Goal: Check status

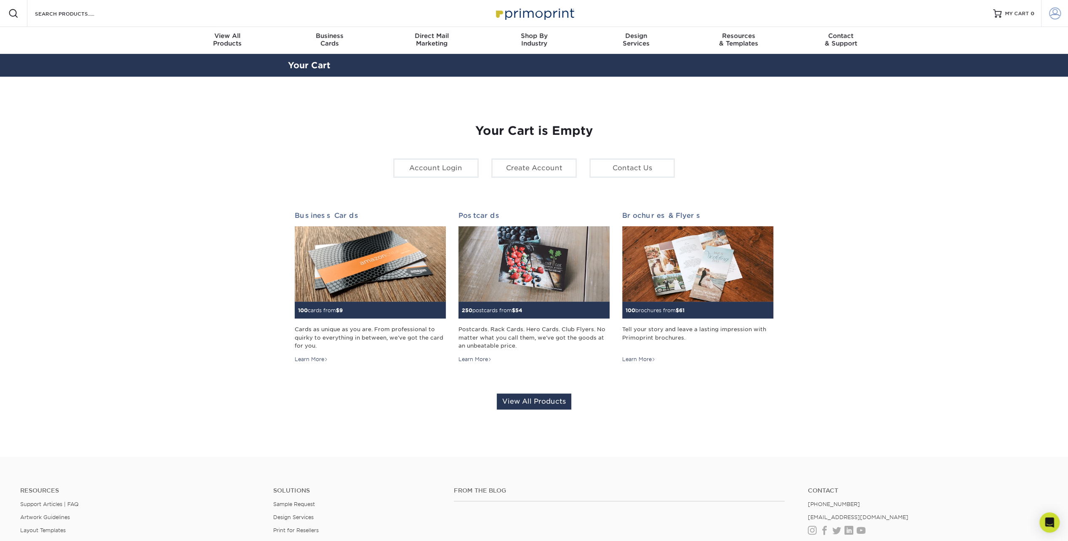
click at [1057, 15] on span at bounding box center [1055, 14] width 12 height 12
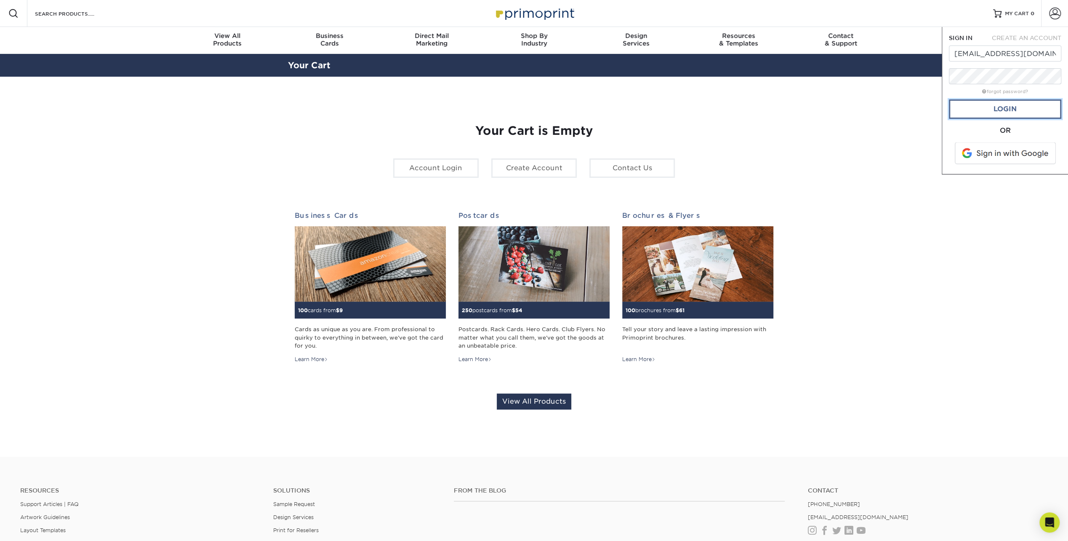
click at [1037, 110] on link "Login" at bounding box center [1005, 108] width 112 height 19
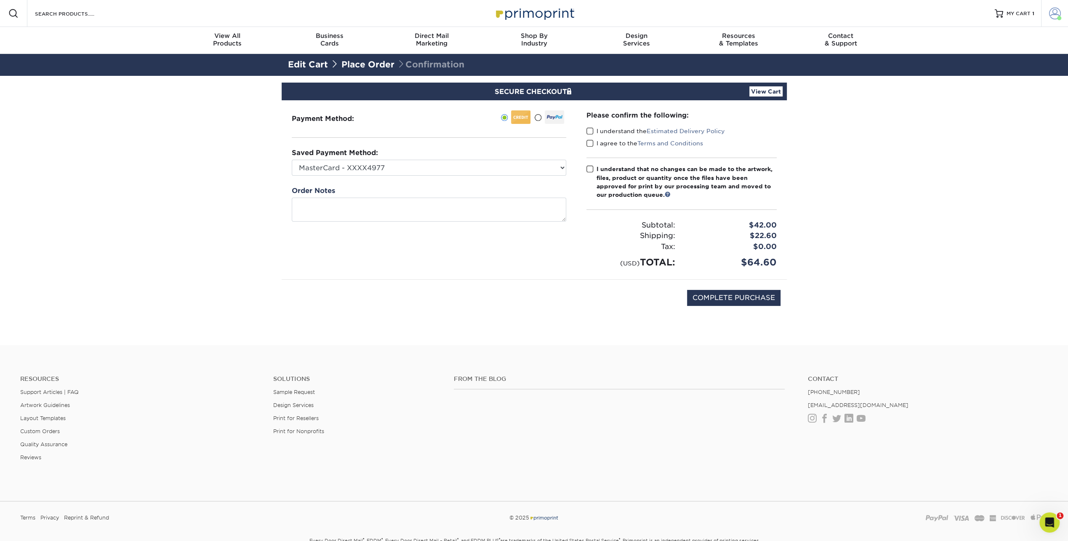
click at [1055, 13] on span at bounding box center [1055, 14] width 12 height 12
click at [981, 87] on link "Order History" at bounding box center [1006, 92] width 106 height 11
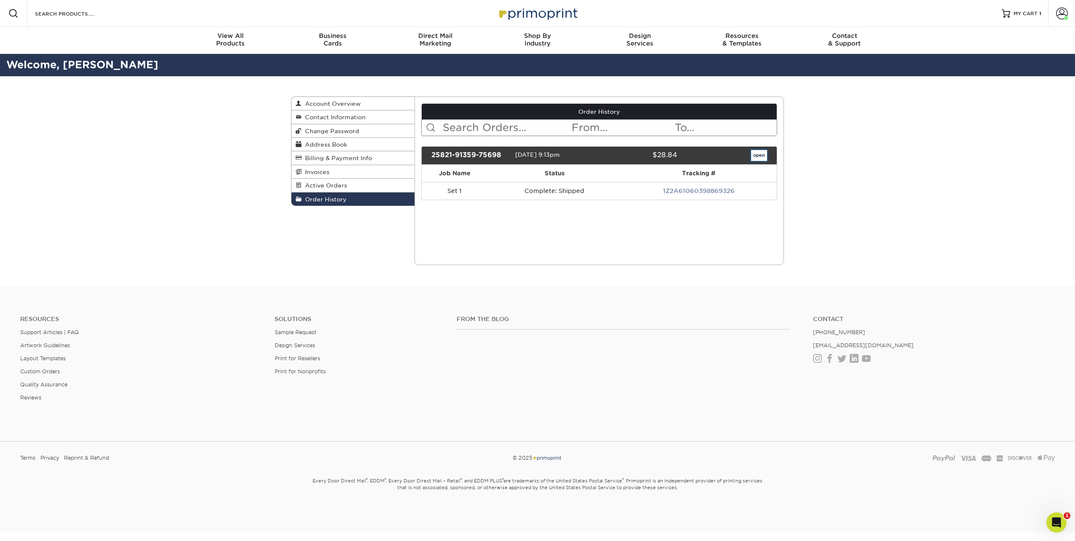
click at [758, 154] on link "open" at bounding box center [759, 155] width 16 height 11
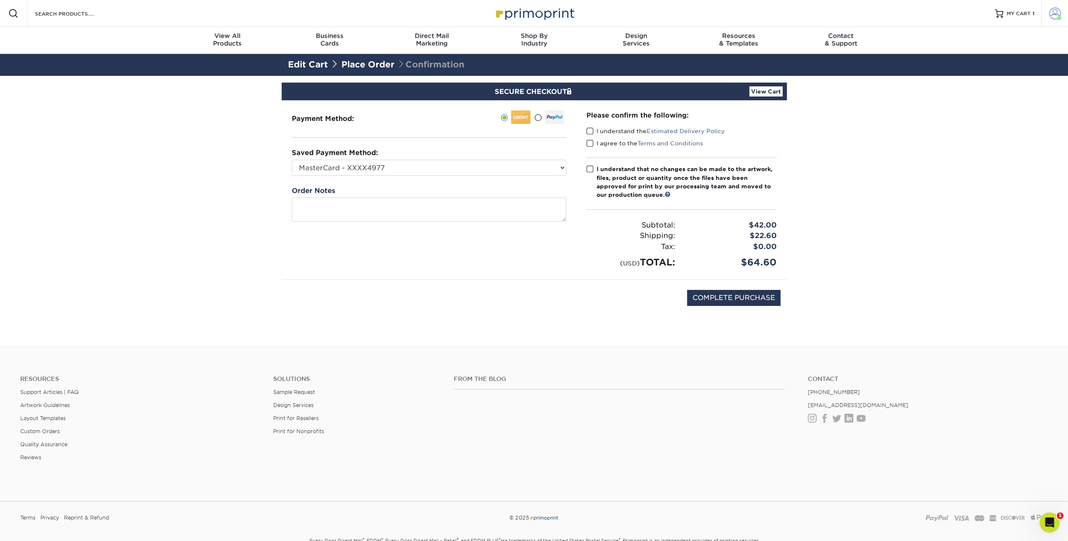
click at [1054, 11] on span at bounding box center [1055, 14] width 12 height 12
click at [993, 87] on link "Order History" at bounding box center [1006, 92] width 106 height 11
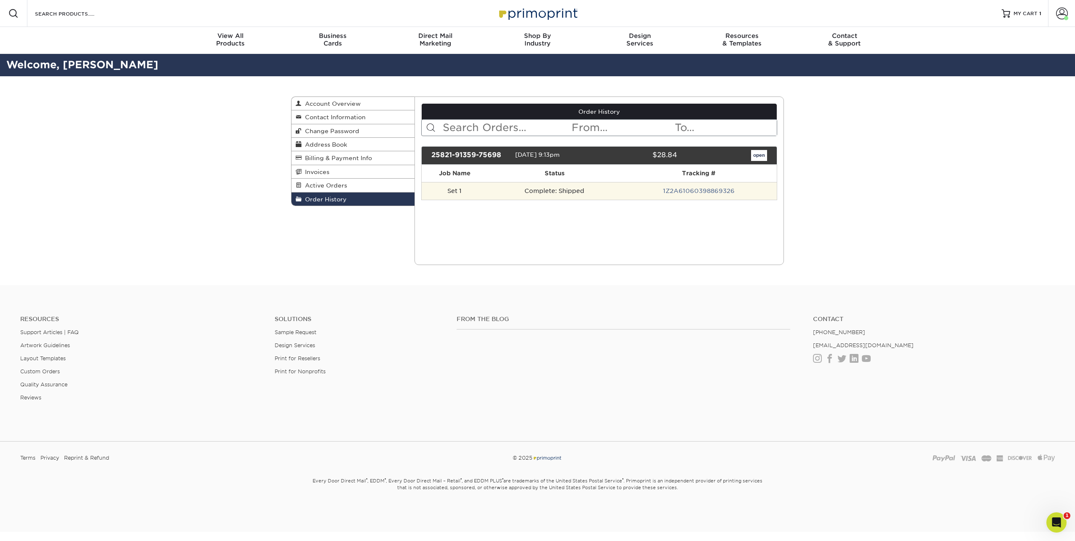
click at [739, 185] on td "1Z2A61060398869326" at bounding box center [699, 191] width 156 height 18
click at [730, 189] on link "1Z2A61060398869326" at bounding box center [699, 190] width 72 height 7
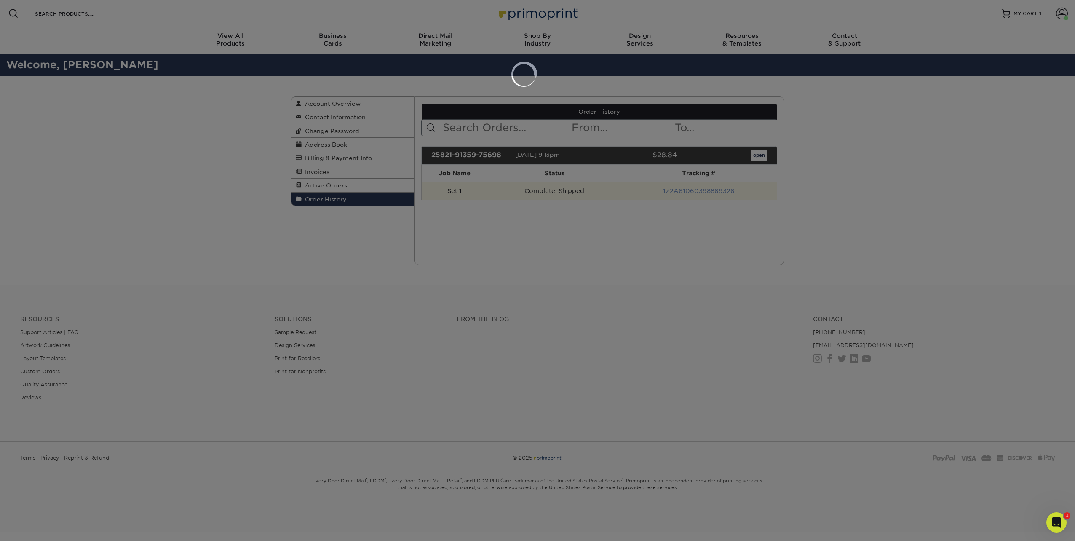
click at [730, 189] on div at bounding box center [537, 270] width 1075 height 541
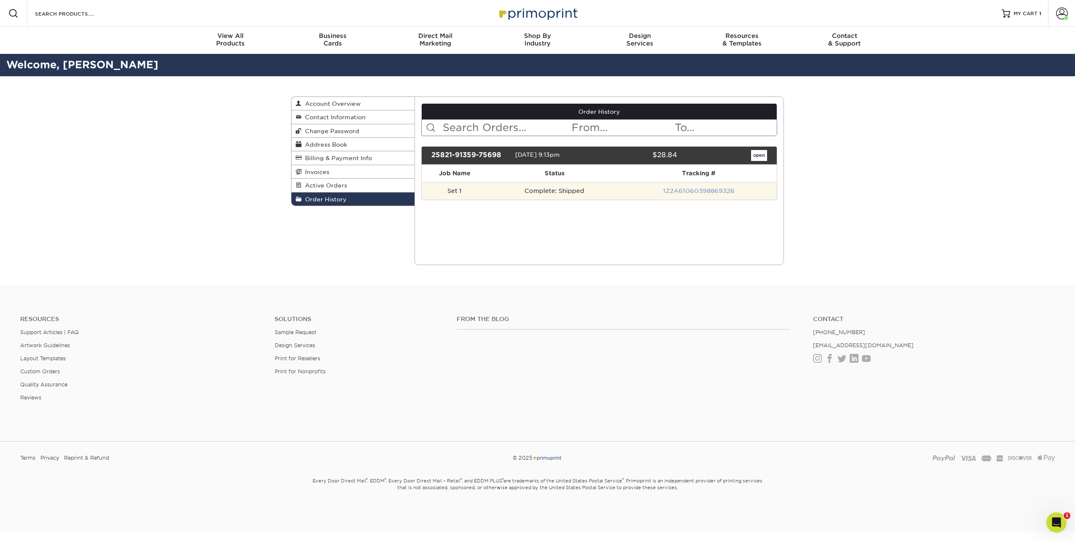
click at [730, 189] on link "1Z2A61060398869326" at bounding box center [699, 190] width 72 height 7
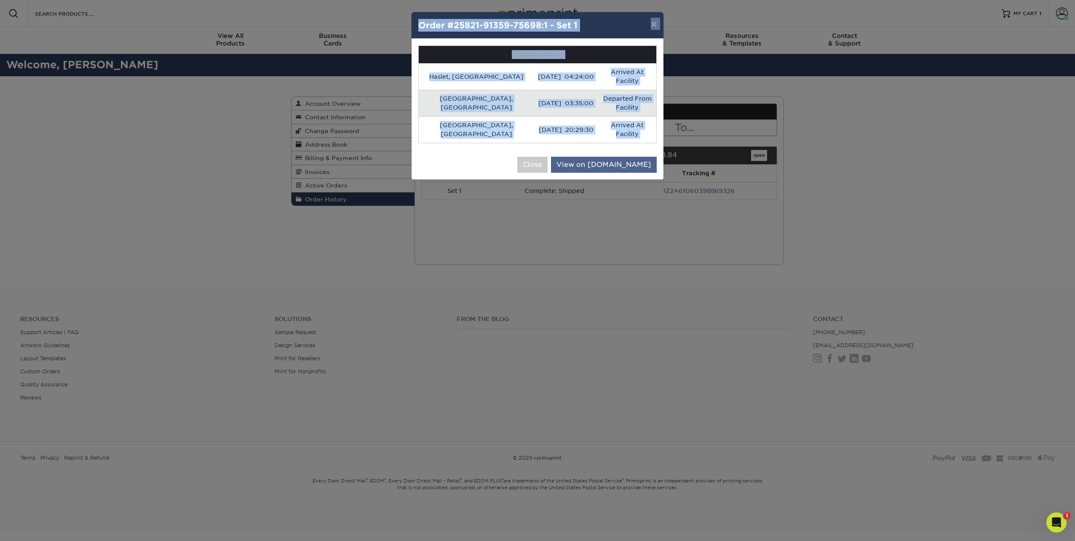
click at [632, 157] on link "View on [DOMAIN_NAME]" at bounding box center [604, 165] width 106 height 16
